Goal: Task Accomplishment & Management: Use online tool/utility

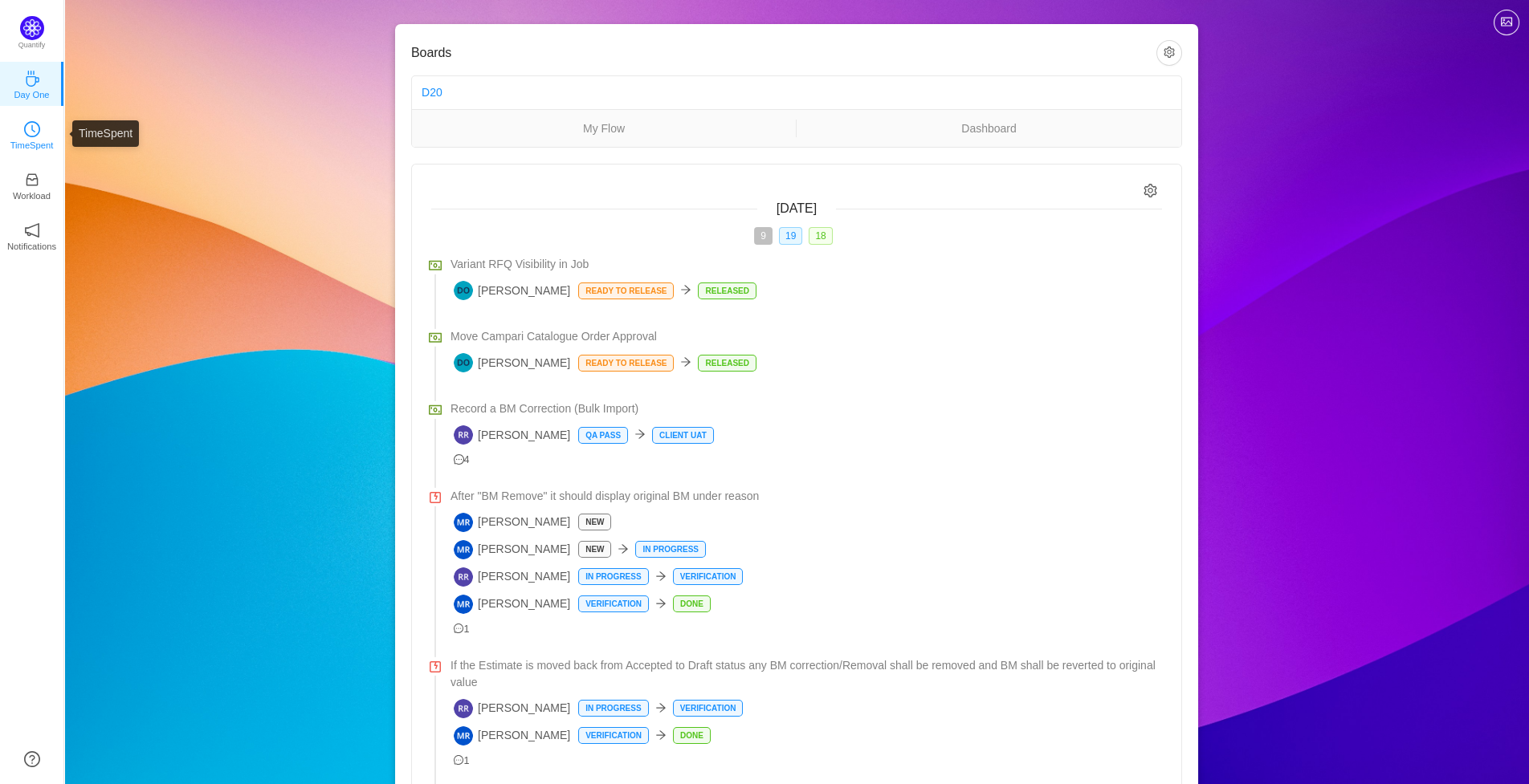
click at [40, 128] on link "TimeSpent" at bounding box center [32, 134] width 16 height 16
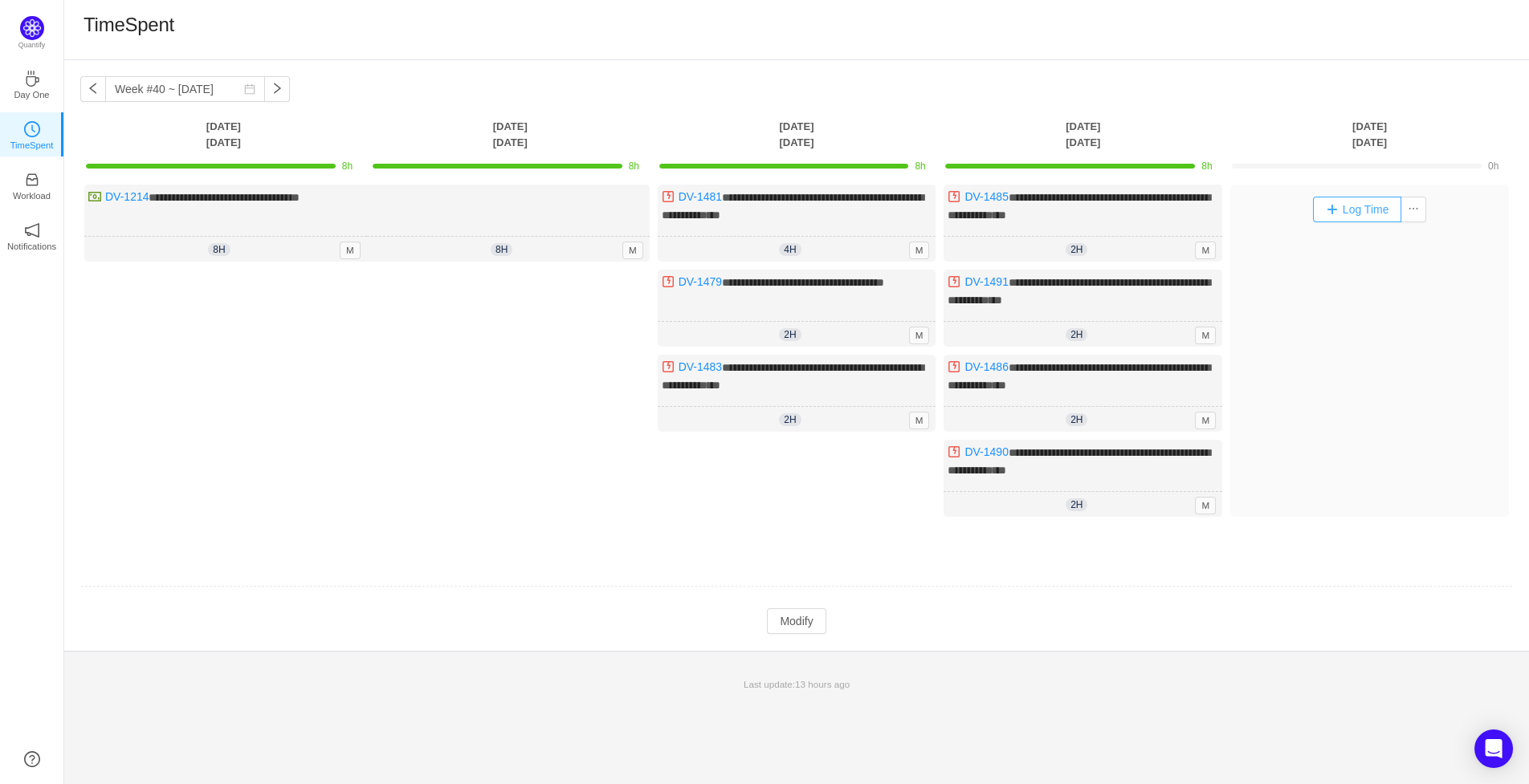
click at [1354, 207] on button "Log Time" at bounding box center [1357, 209] width 89 height 26
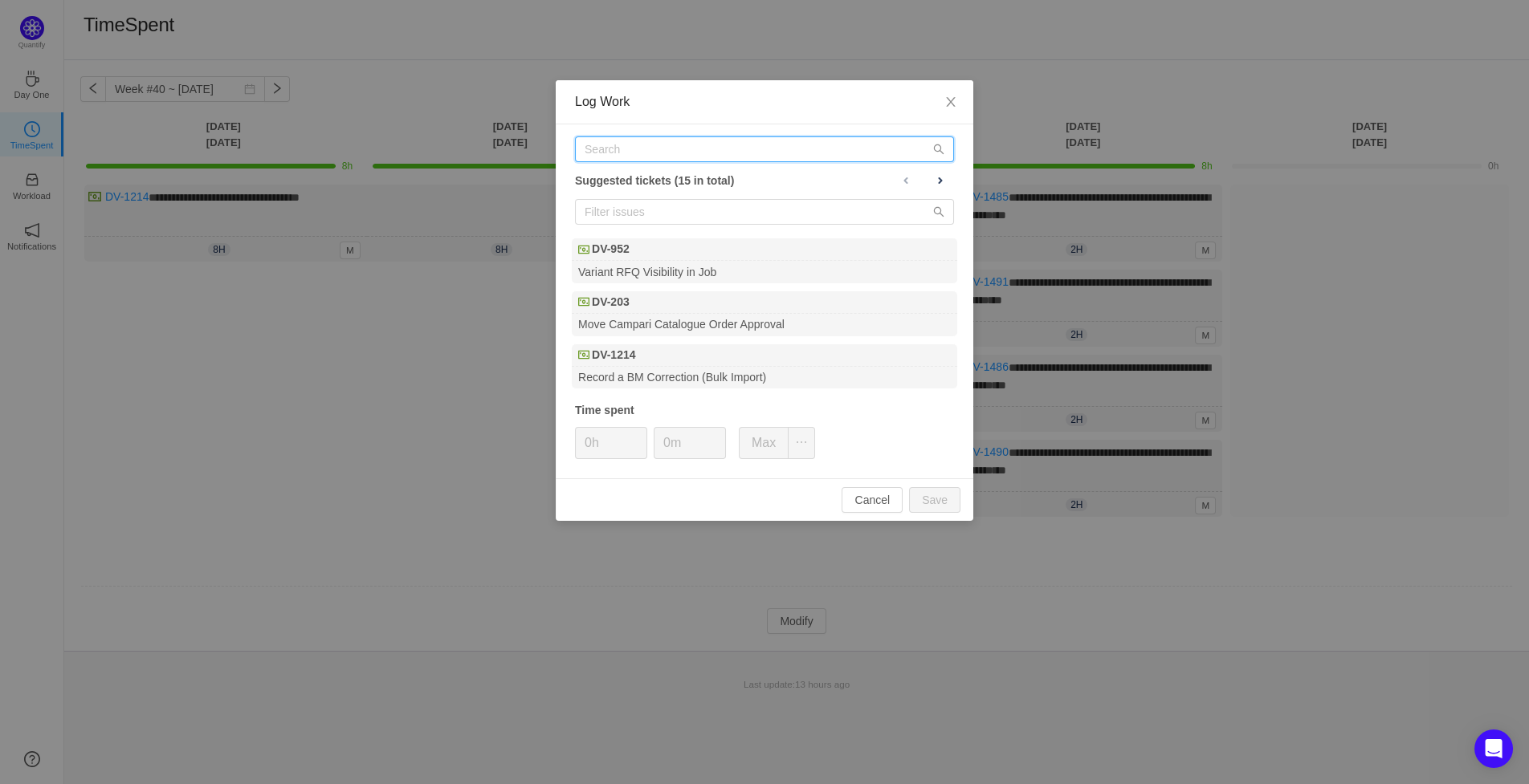
click at [658, 158] on input "text" at bounding box center [764, 149] width 379 height 26
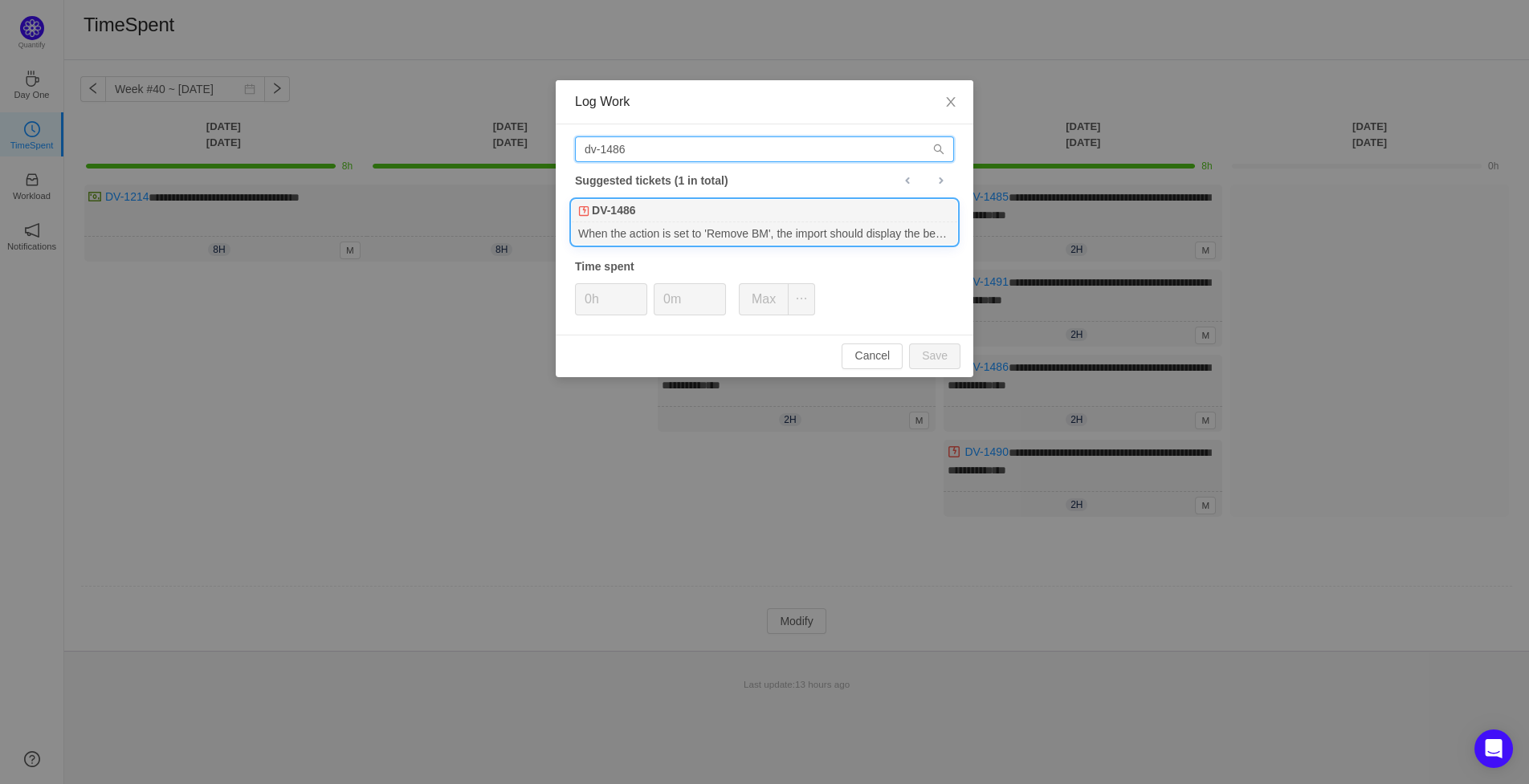
type input "dv-1486"
click at [701, 230] on div "When the action is set to 'Remove BM', the import should display the benchmark …" at bounding box center [764, 233] width 385 height 22
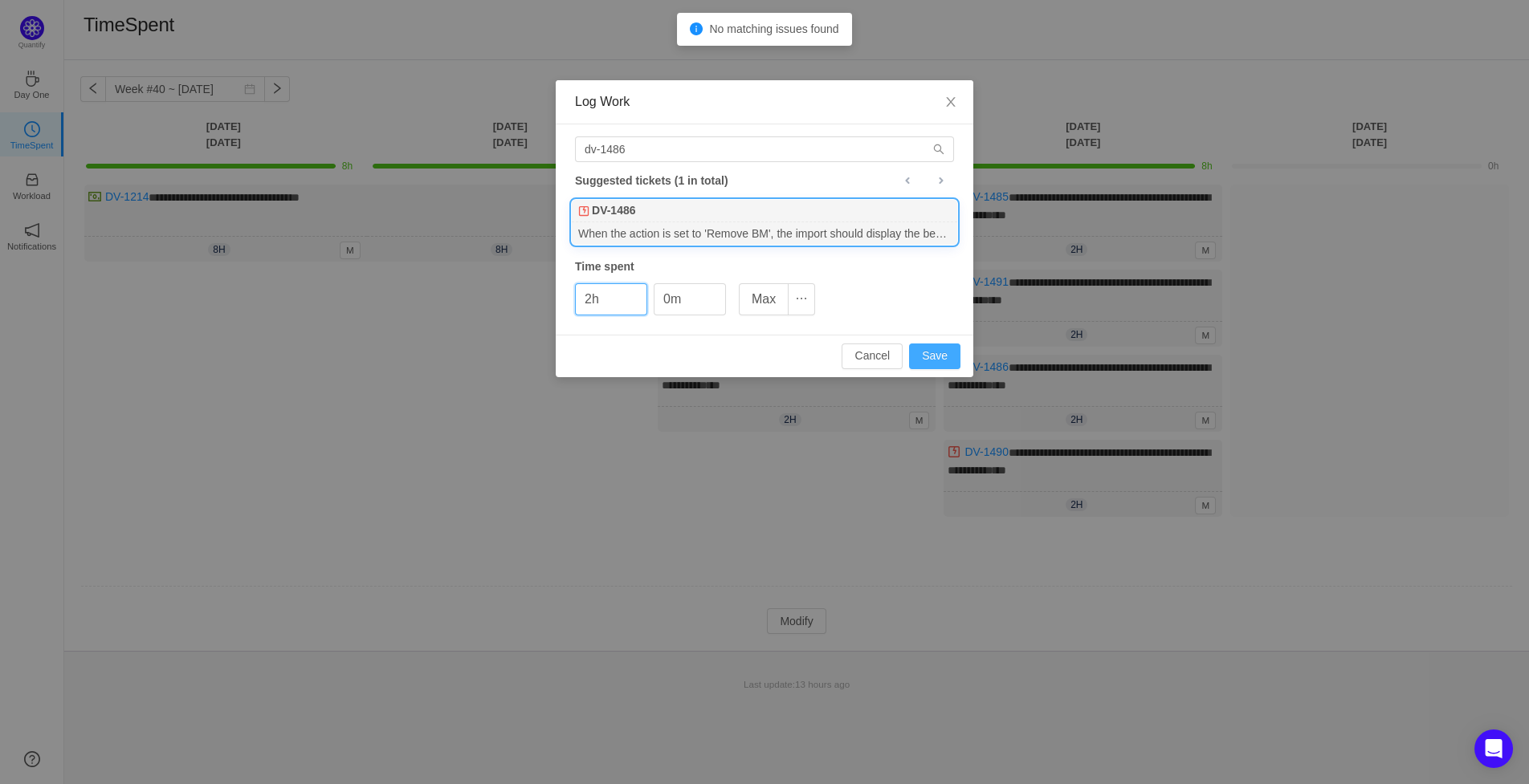
click at [925, 359] on button "Save" at bounding box center [934, 357] width 51 height 26
type input "0h"
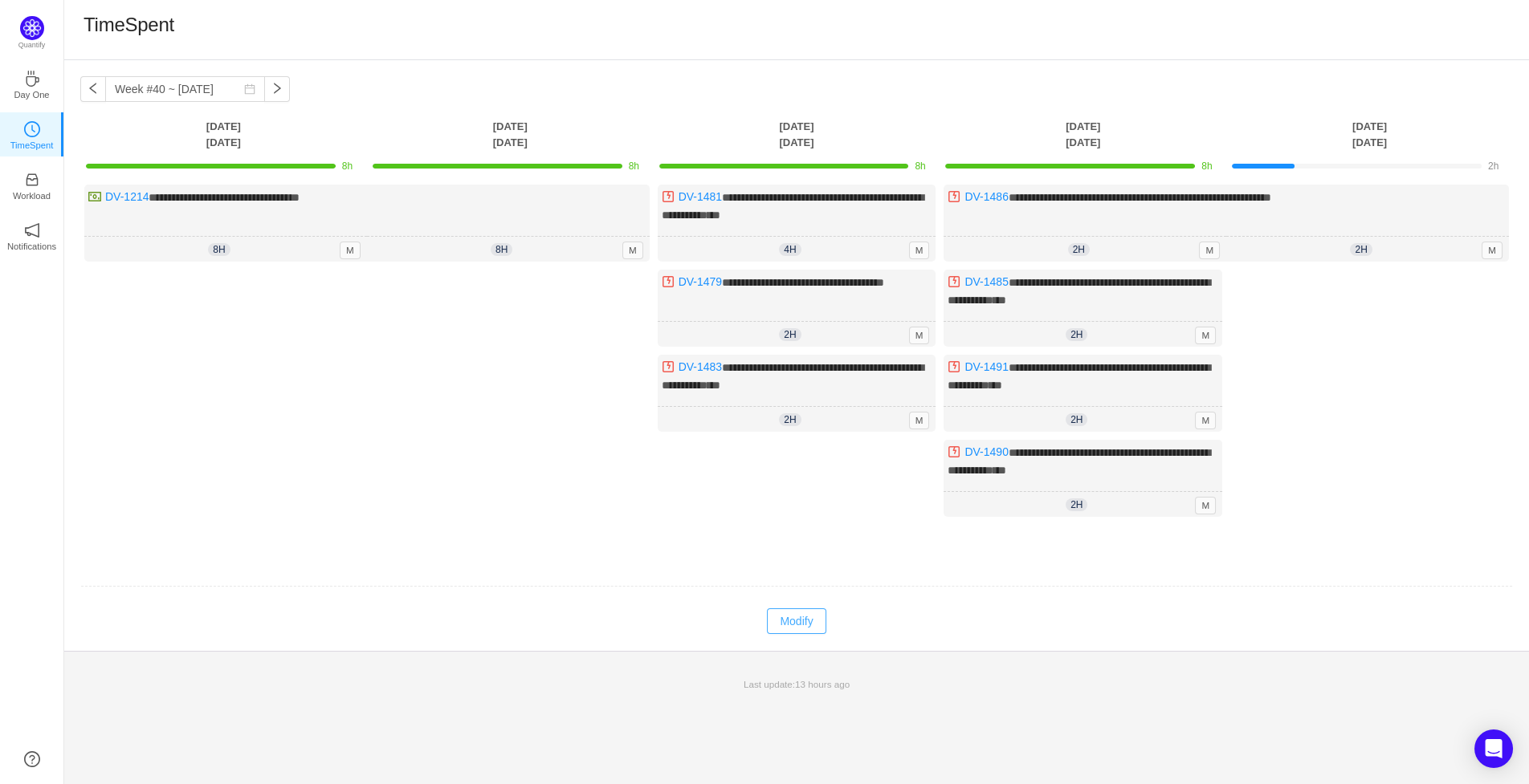
click at [794, 612] on button "Modify" at bounding box center [796, 621] width 58 height 26
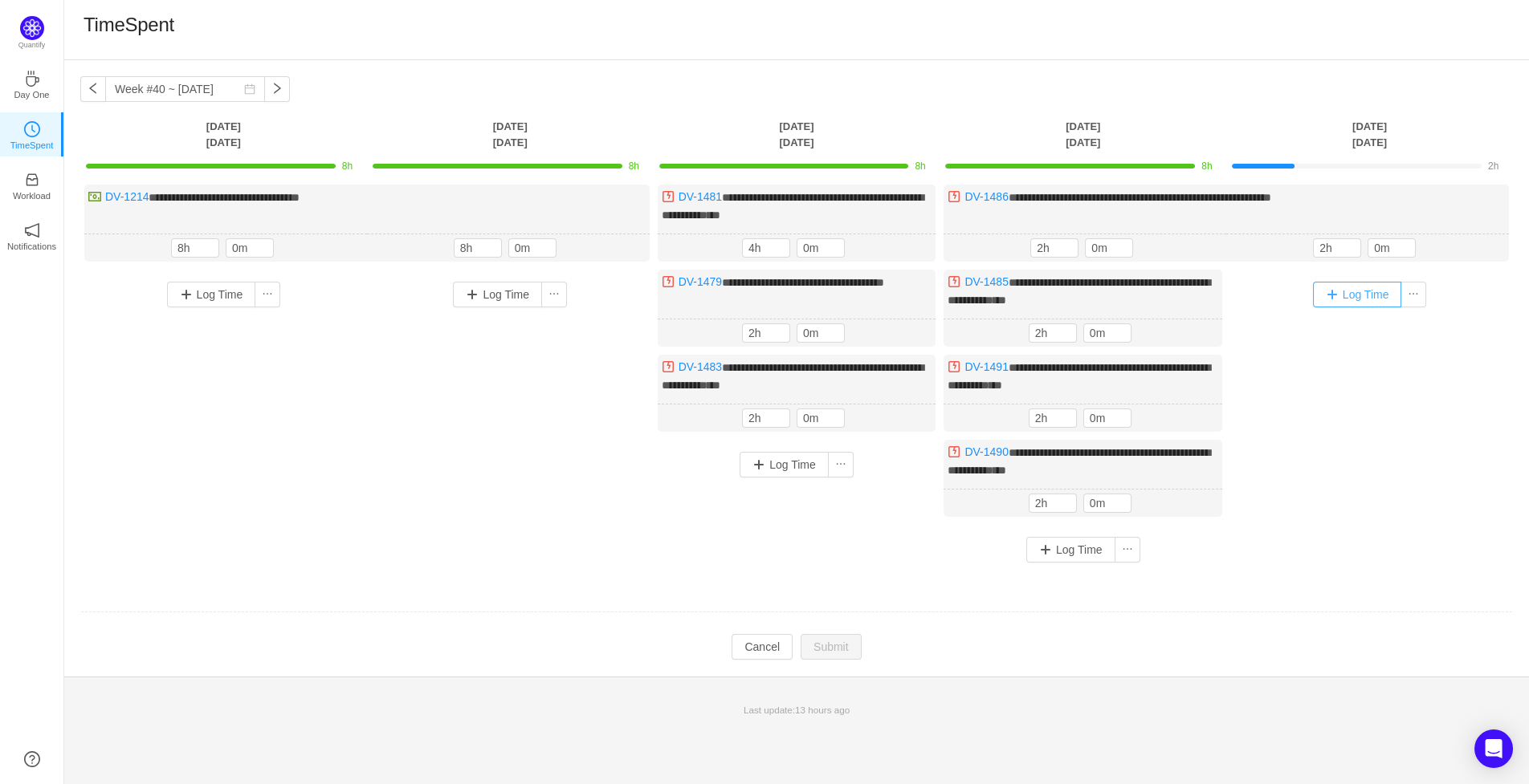
click at [1350, 291] on button "Log Time" at bounding box center [1357, 295] width 89 height 26
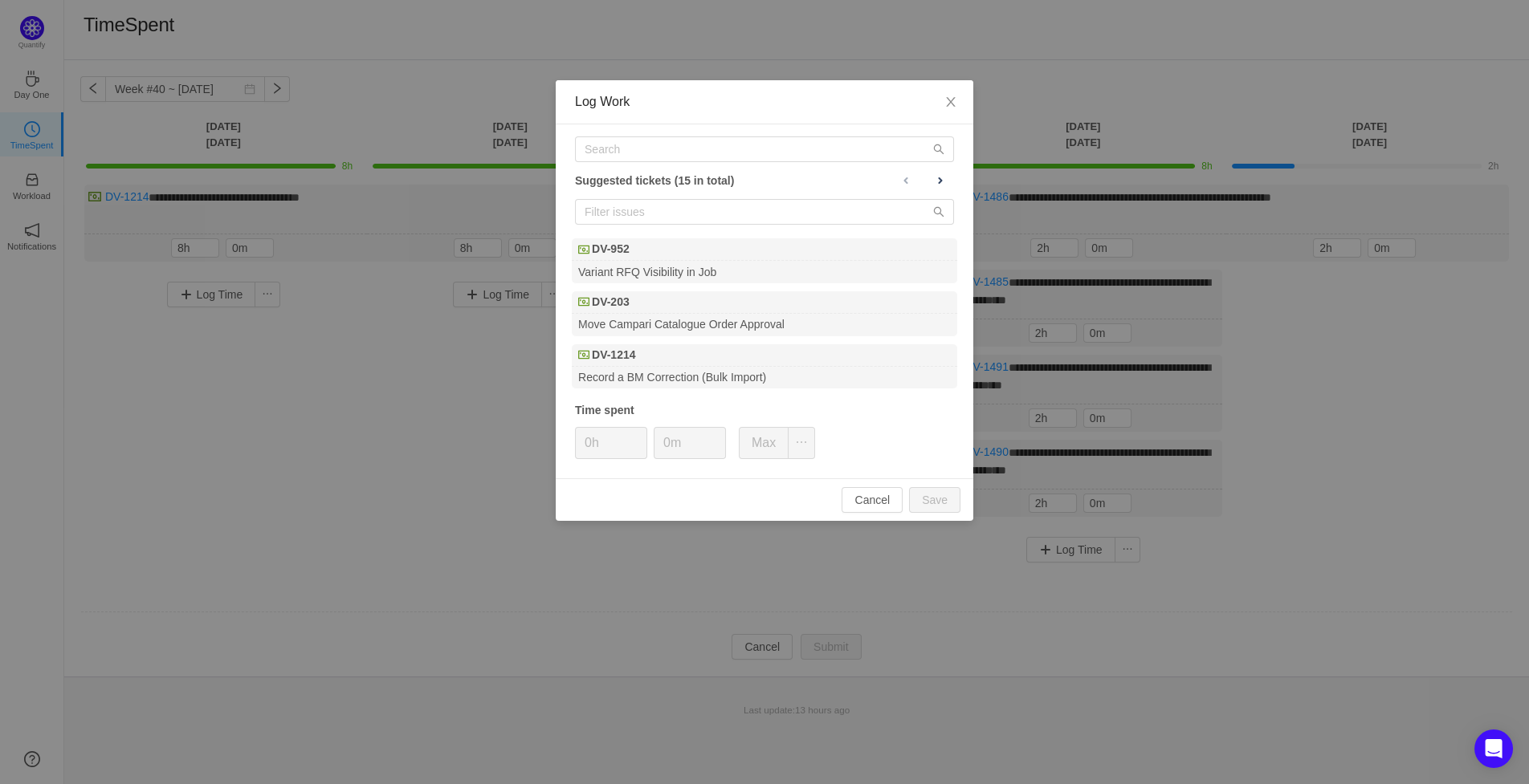
click at [800, 137] on div "Suggested tickets (15 in total) DV-952 Variant RFQ Visibility in Job DV-203 Mov…" at bounding box center [764, 302] width 418 height 354
click at [800, 143] on input "text" at bounding box center [764, 149] width 379 height 26
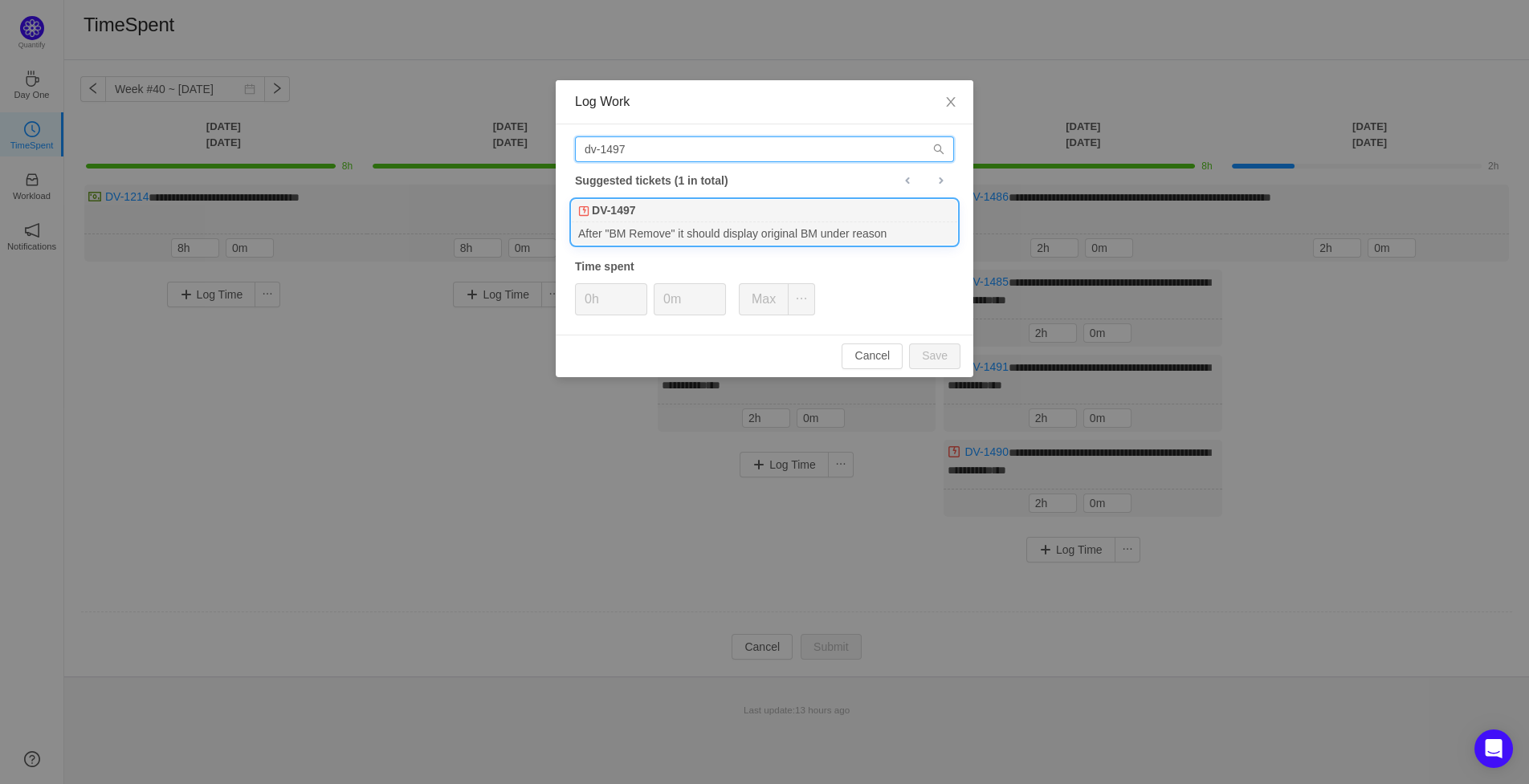
type input "dv-1497"
click at [685, 224] on div "After "BM Remove" it should display original BM under reason" at bounding box center [764, 233] width 385 height 22
click at [941, 352] on button "Save" at bounding box center [934, 357] width 51 height 26
type input "0h"
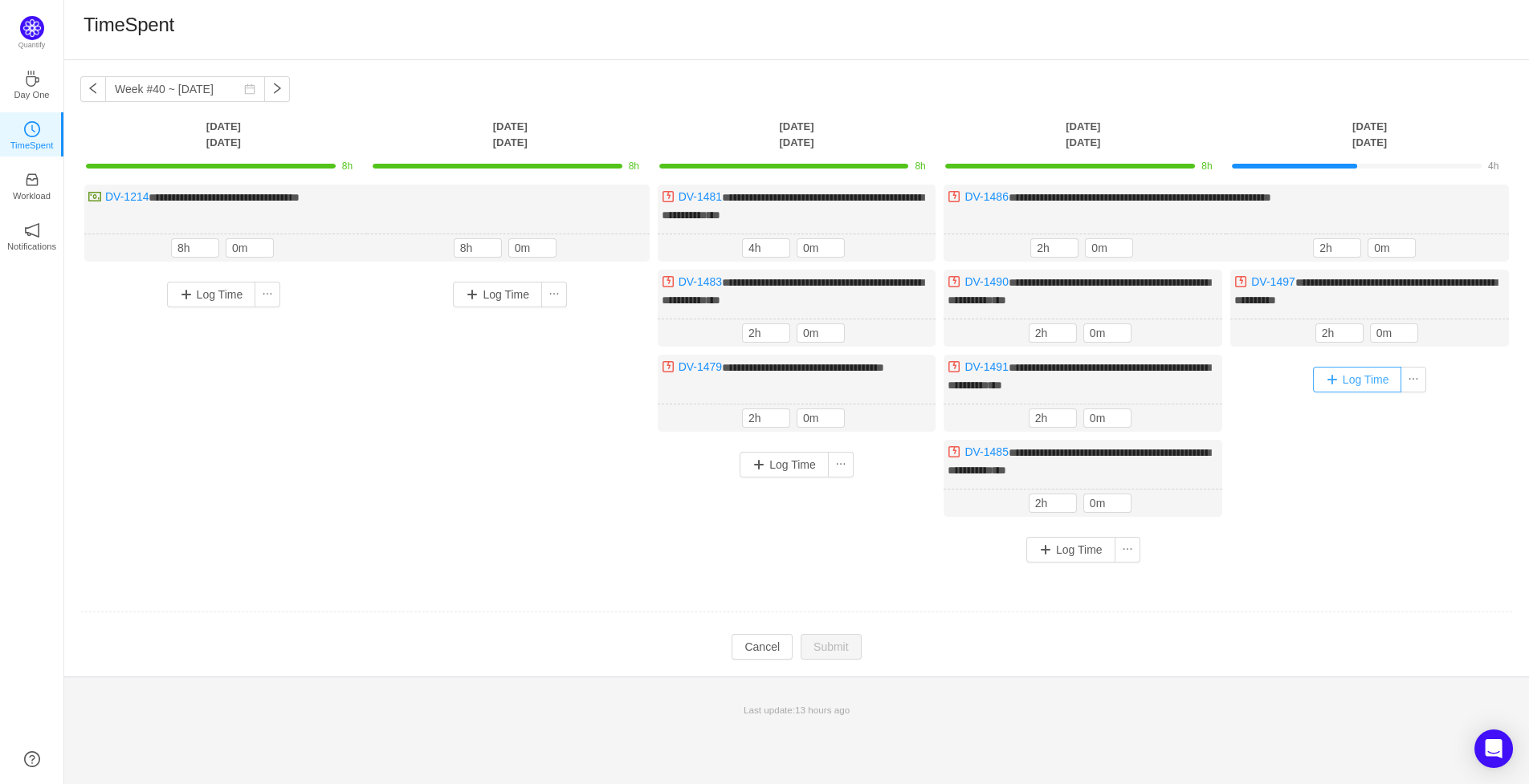
click at [1363, 374] on button "Log Time" at bounding box center [1357, 379] width 89 height 26
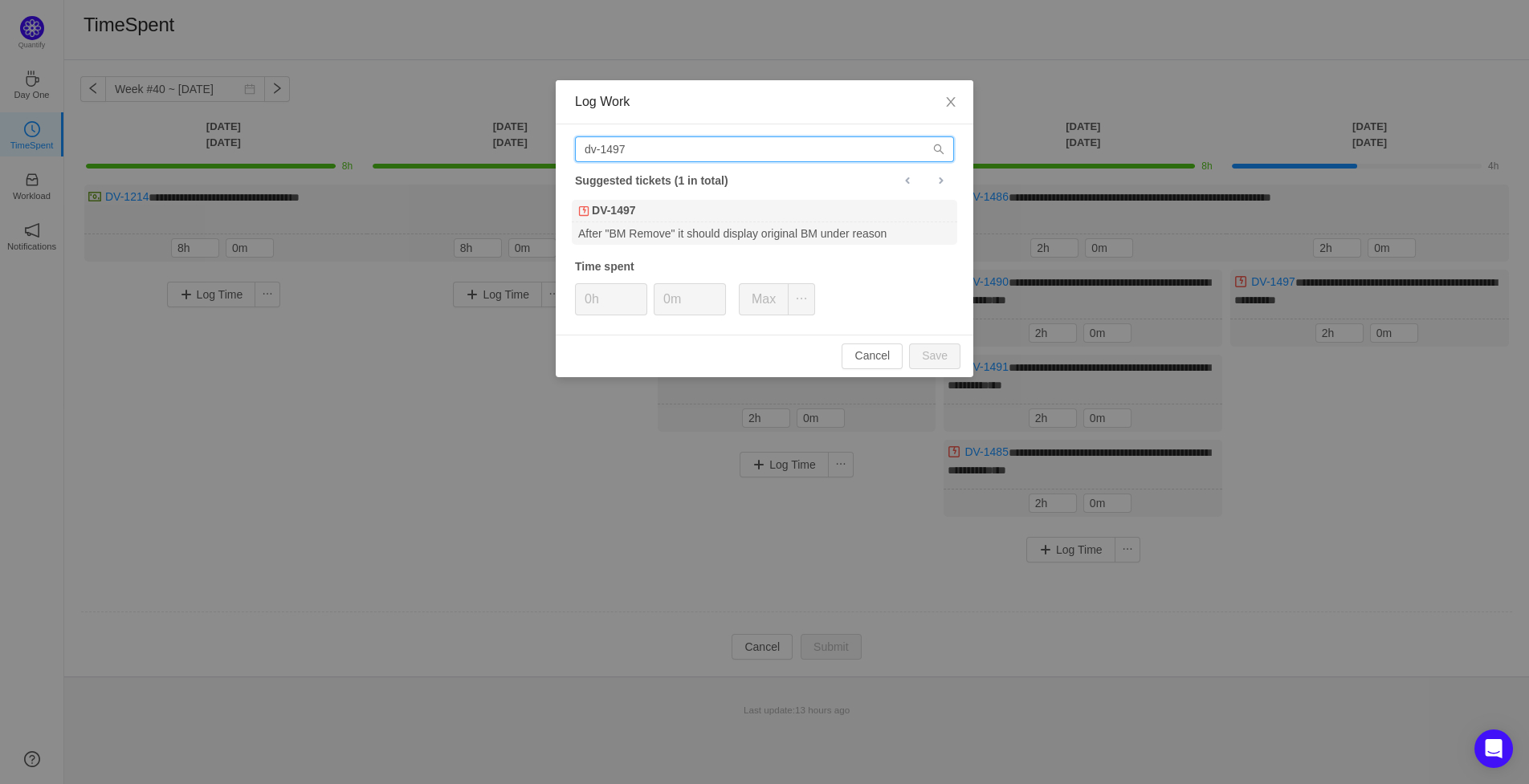
click at [712, 146] on input "dv-1497" at bounding box center [764, 149] width 379 height 26
type input "dv-1214"
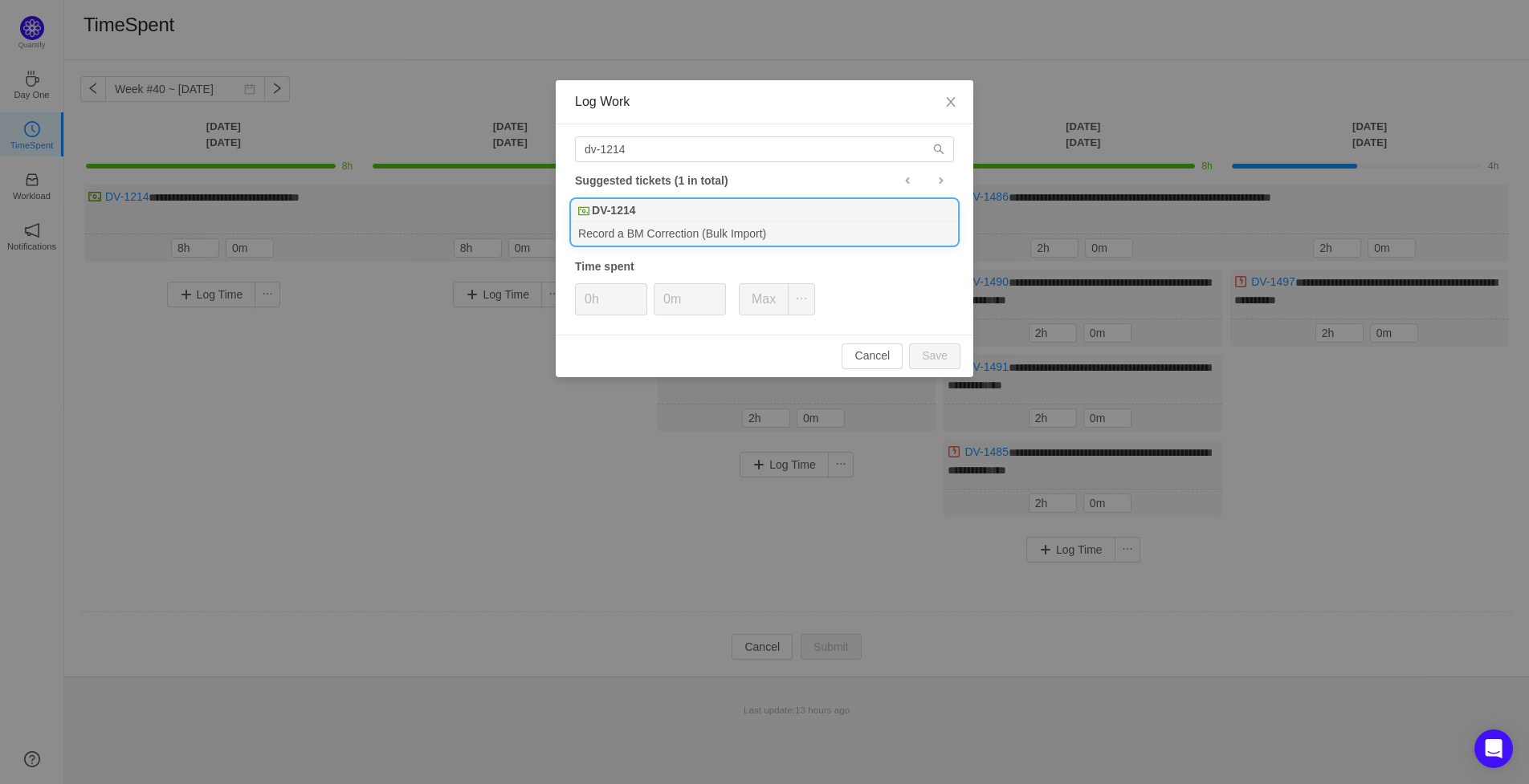
click at [658, 223] on div "Record a BM Correction (Bulk Import)" at bounding box center [764, 233] width 385 height 22
click at [939, 355] on button "Save" at bounding box center [934, 357] width 51 height 26
type input "0h"
